Goal: Task Accomplishment & Management: Manage account settings

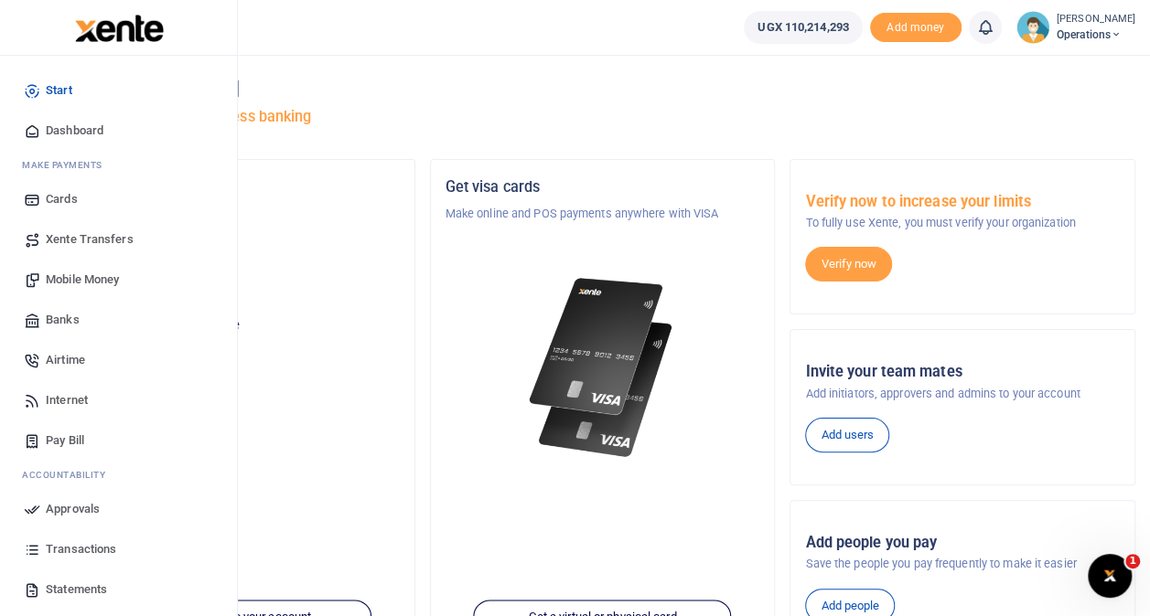
click at [83, 543] on span "Transactions" at bounding box center [81, 549] width 70 height 18
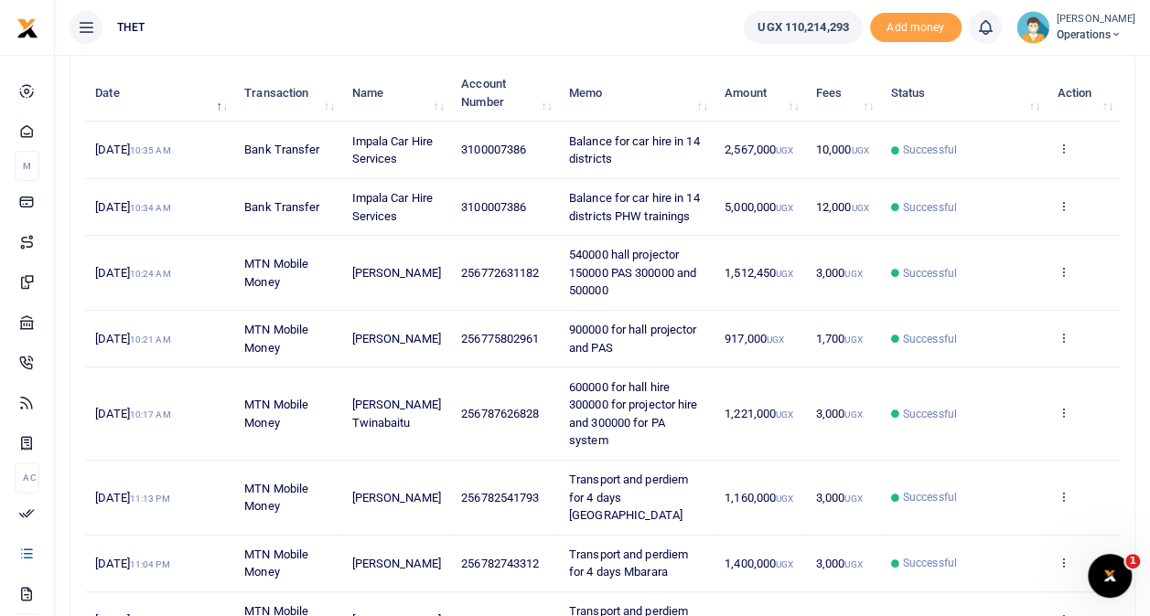
scroll to position [183, 0]
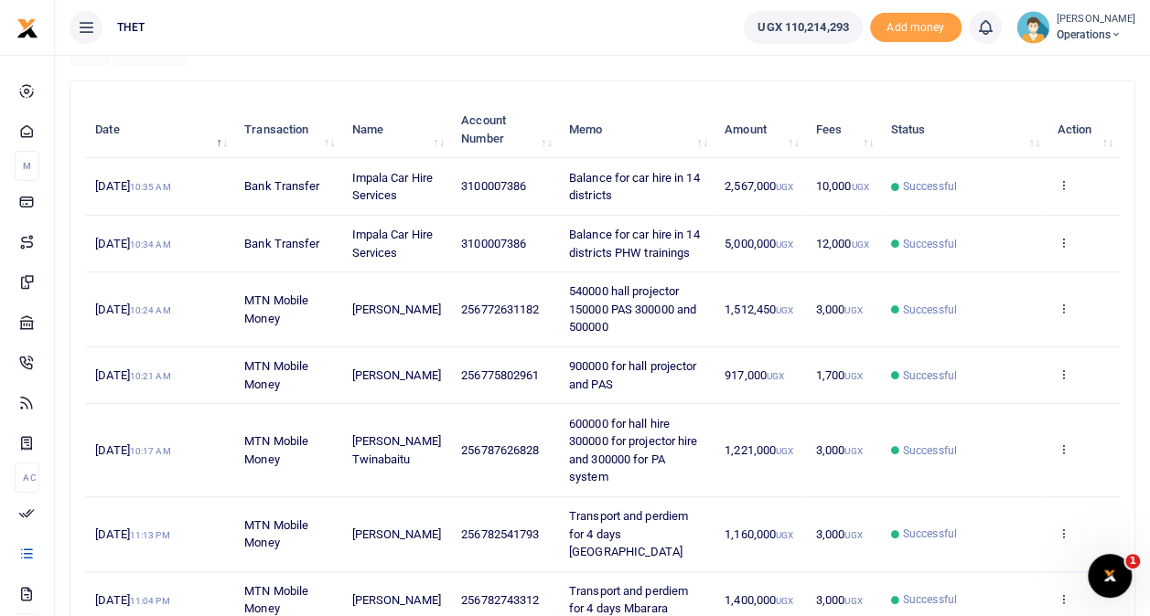
click at [1056, 31] on span "Operations" at bounding box center [1095, 35] width 79 height 16
click at [1048, 124] on link "Logout" at bounding box center [1098, 134] width 144 height 26
